Goal: Navigation & Orientation: Find specific page/section

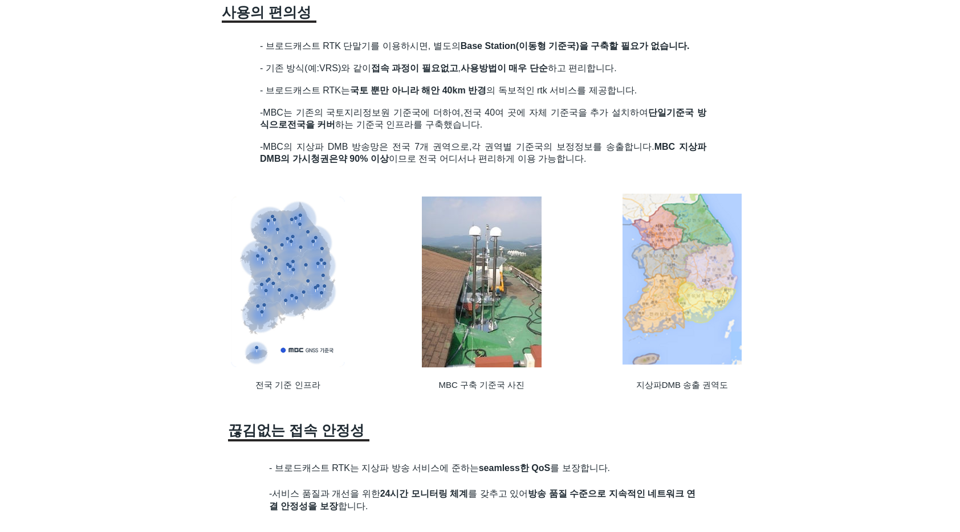
scroll to position [955, 0]
click at [494, 313] on img at bounding box center [482, 281] width 120 height 171
click at [479, 268] on img at bounding box center [482, 281] width 120 height 171
click at [484, 226] on img at bounding box center [482, 281] width 120 height 171
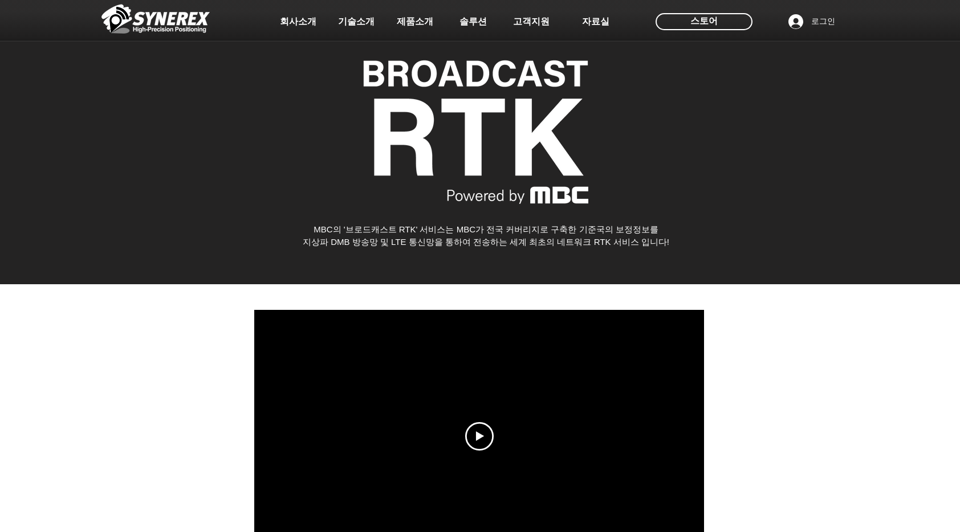
scroll to position [0, 0]
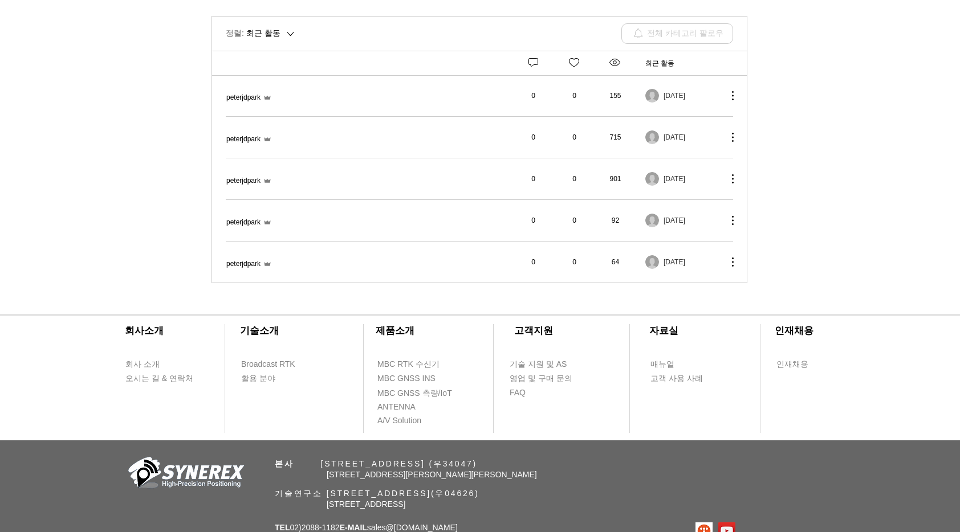
scroll to position [291, 0]
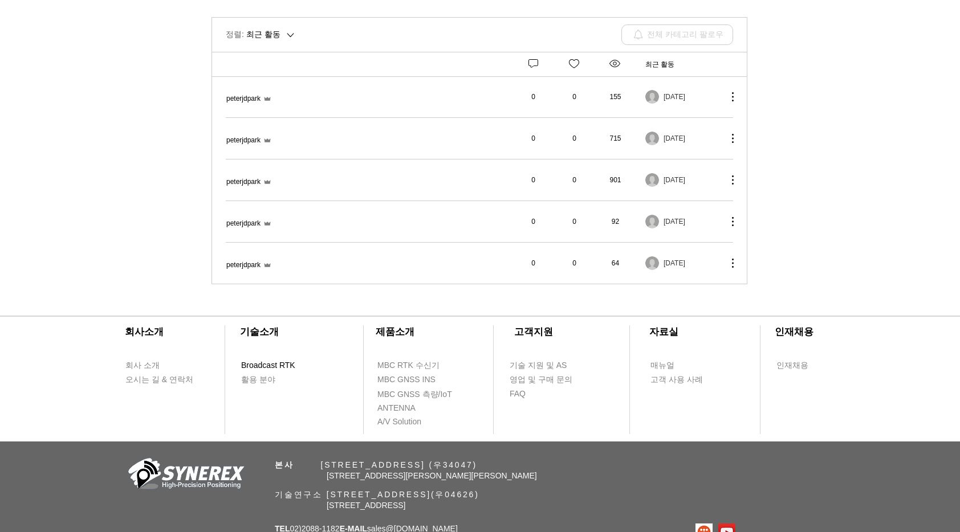
click at [262, 360] on span "Broadcast RTK" at bounding box center [268, 365] width 54 height 11
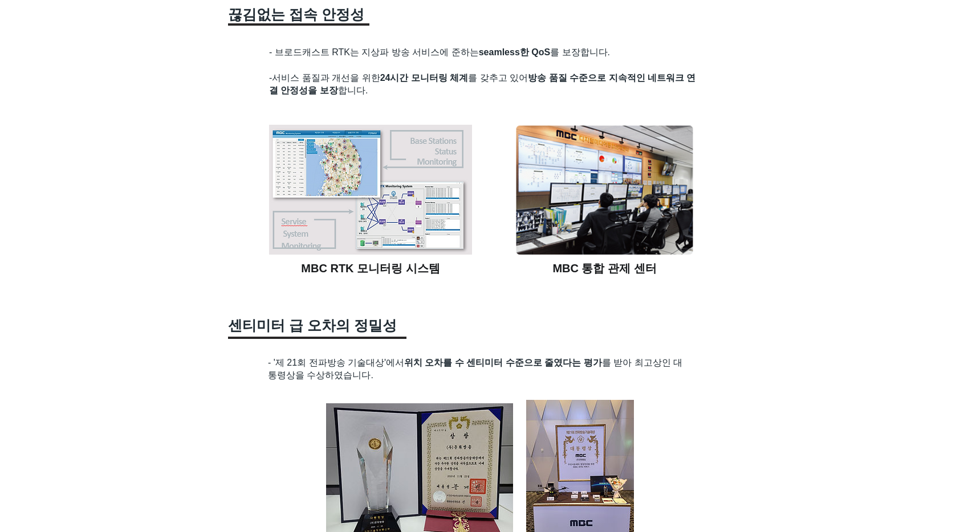
scroll to position [1368, 0]
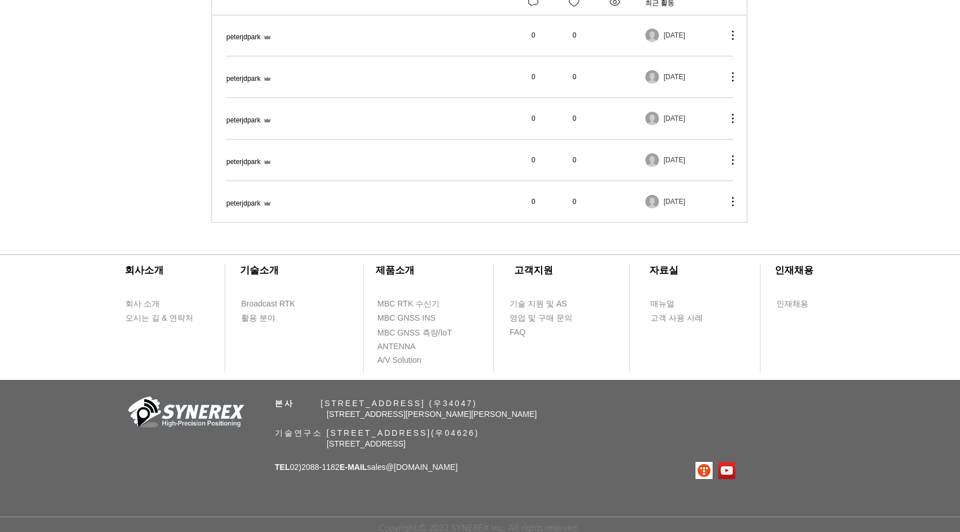
scroll to position [291, 0]
